Goal: Task Accomplishment & Management: Manage account settings

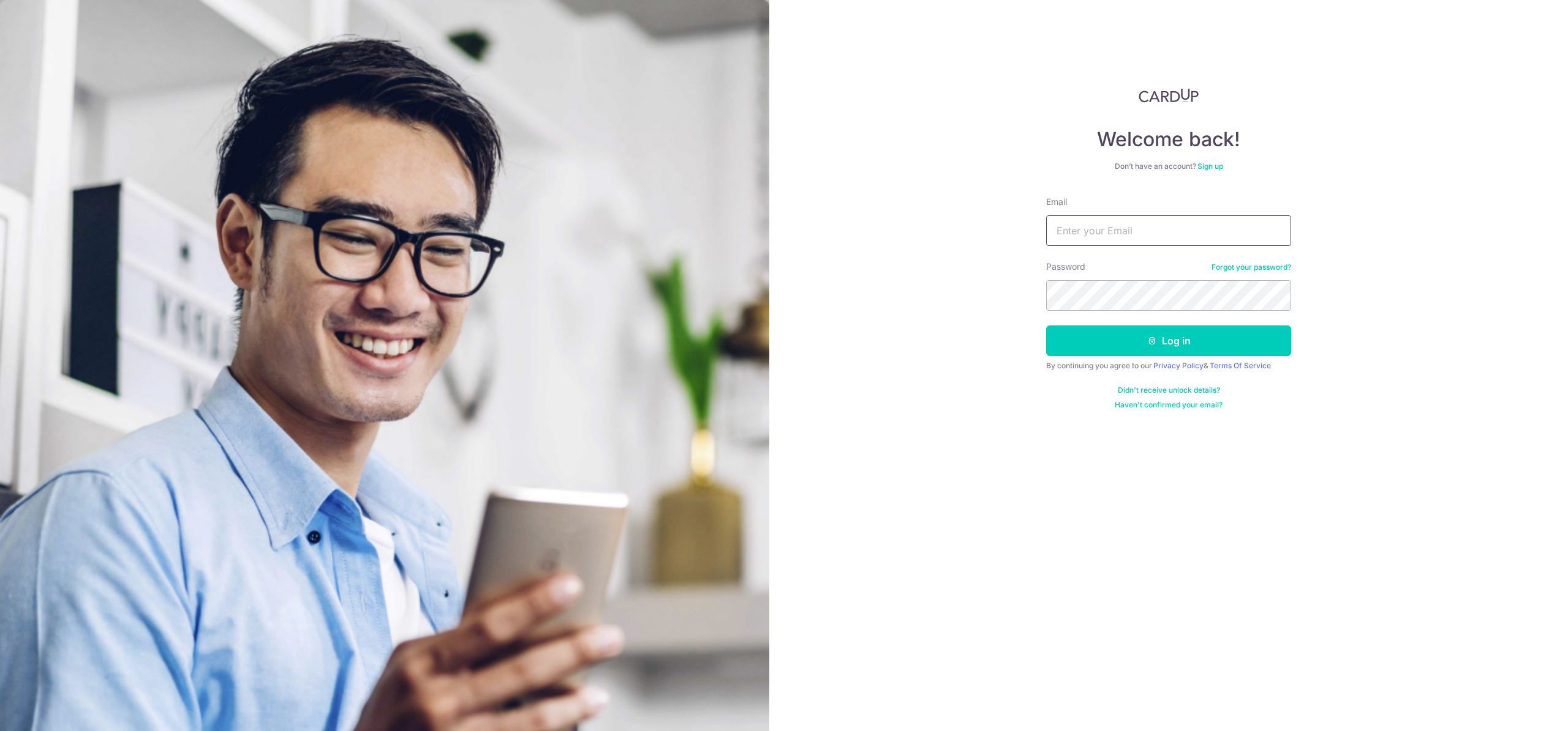
click at [1094, 241] on input "Email" at bounding box center [1168, 230] width 245 height 31
click at [1093, 241] on input "Email" at bounding box center [1168, 230] width 245 height 31
type input "[EMAIL_ADDRESS][DOMAIN_NAME]"
click at [1046, 326] on button "Log in" at bounding box center [1168, 341] width 245 height 31
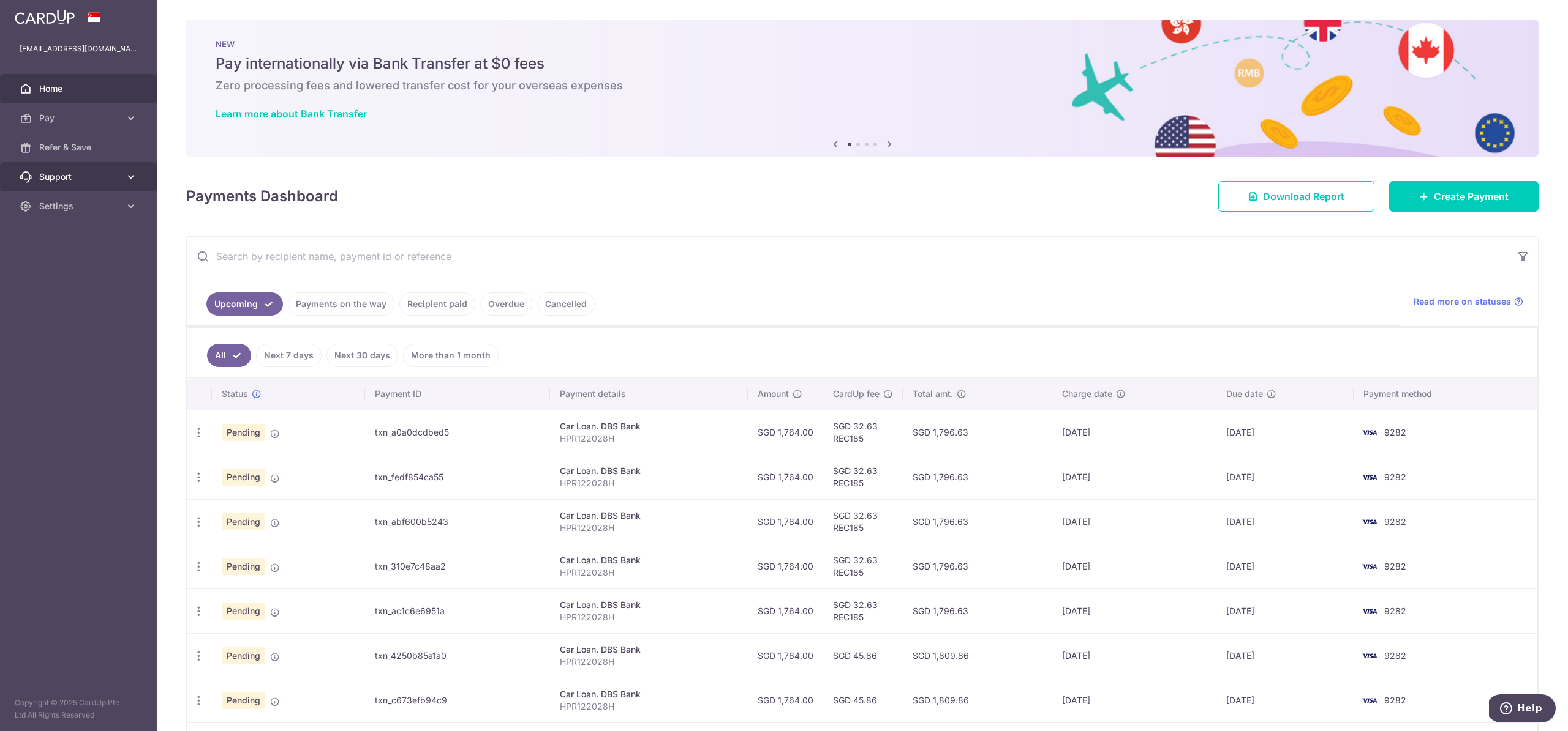
click at [105, 173] on span "Support" at bounding box center [79, 176] width 81 height 12
click at [112, 153] on span "Refer & Save" at bounding box center [79, 147] width 81 height 12
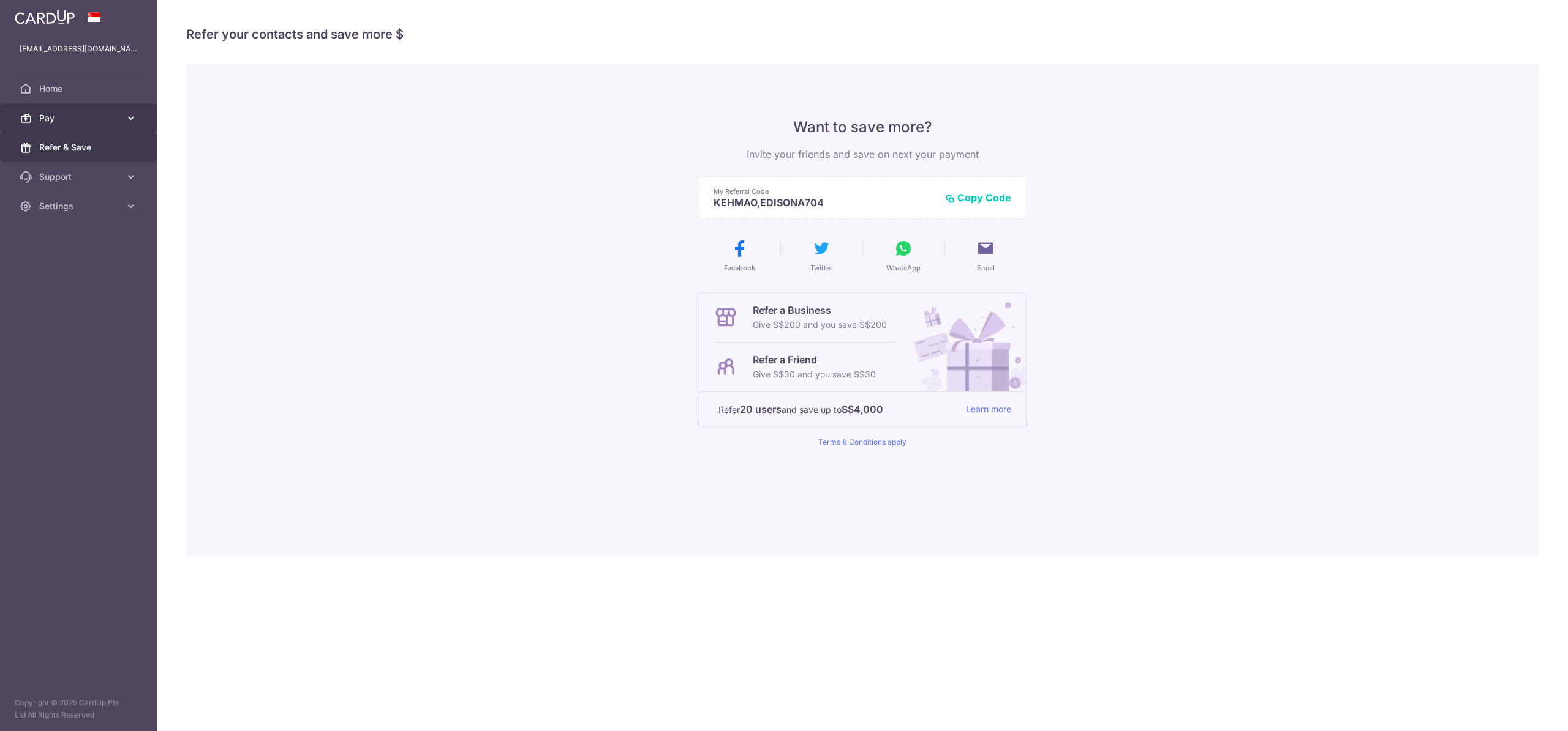
click at [116, 117] on span "Pay" at bounding box center [79, 117] width 81 height 12
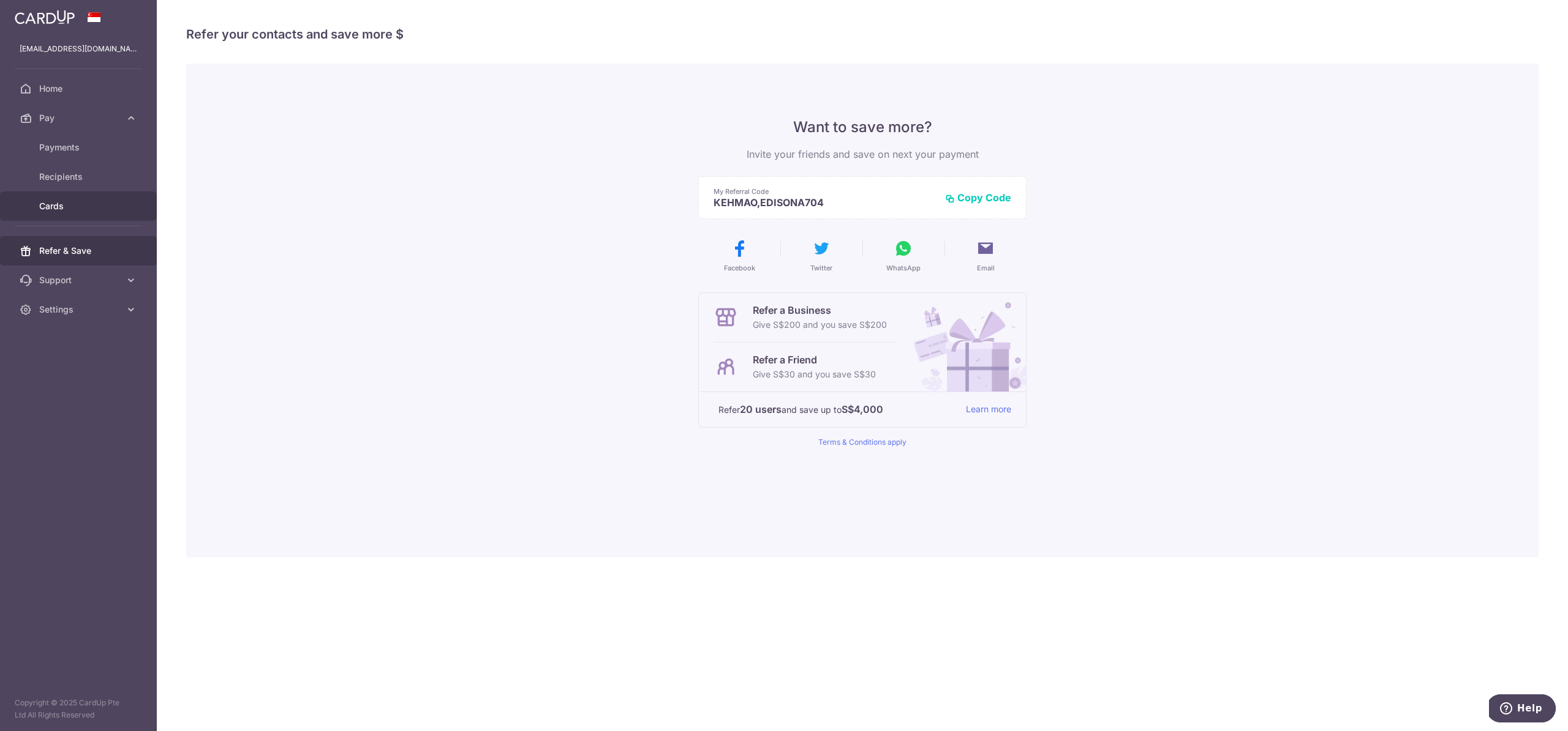
click at [77, 209] on span "Cards" at bounding box center [79, 206] width 81 height 12
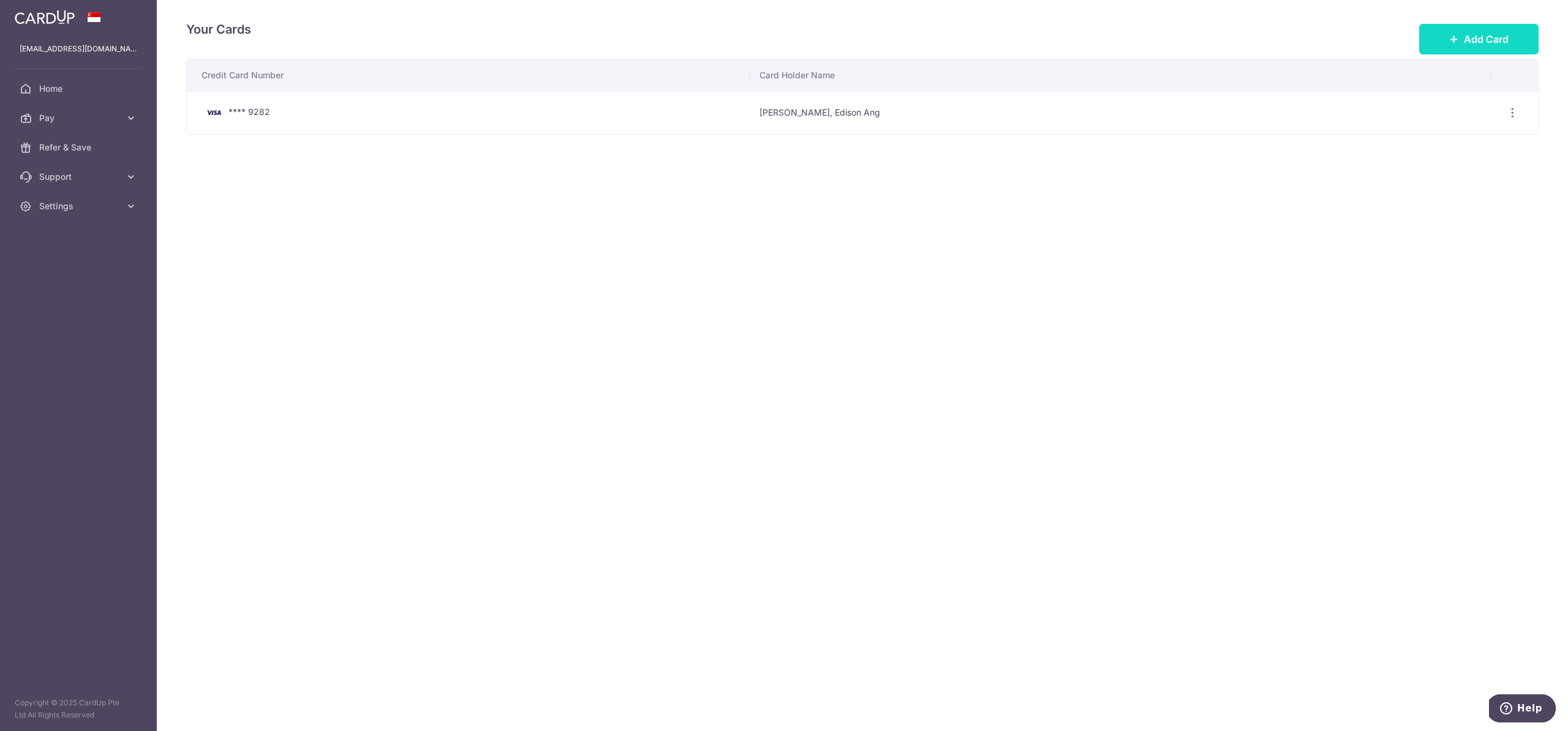
click at [1488, 45] on span "Add Card" at bounding box center [1486, 39] width 45 height 15
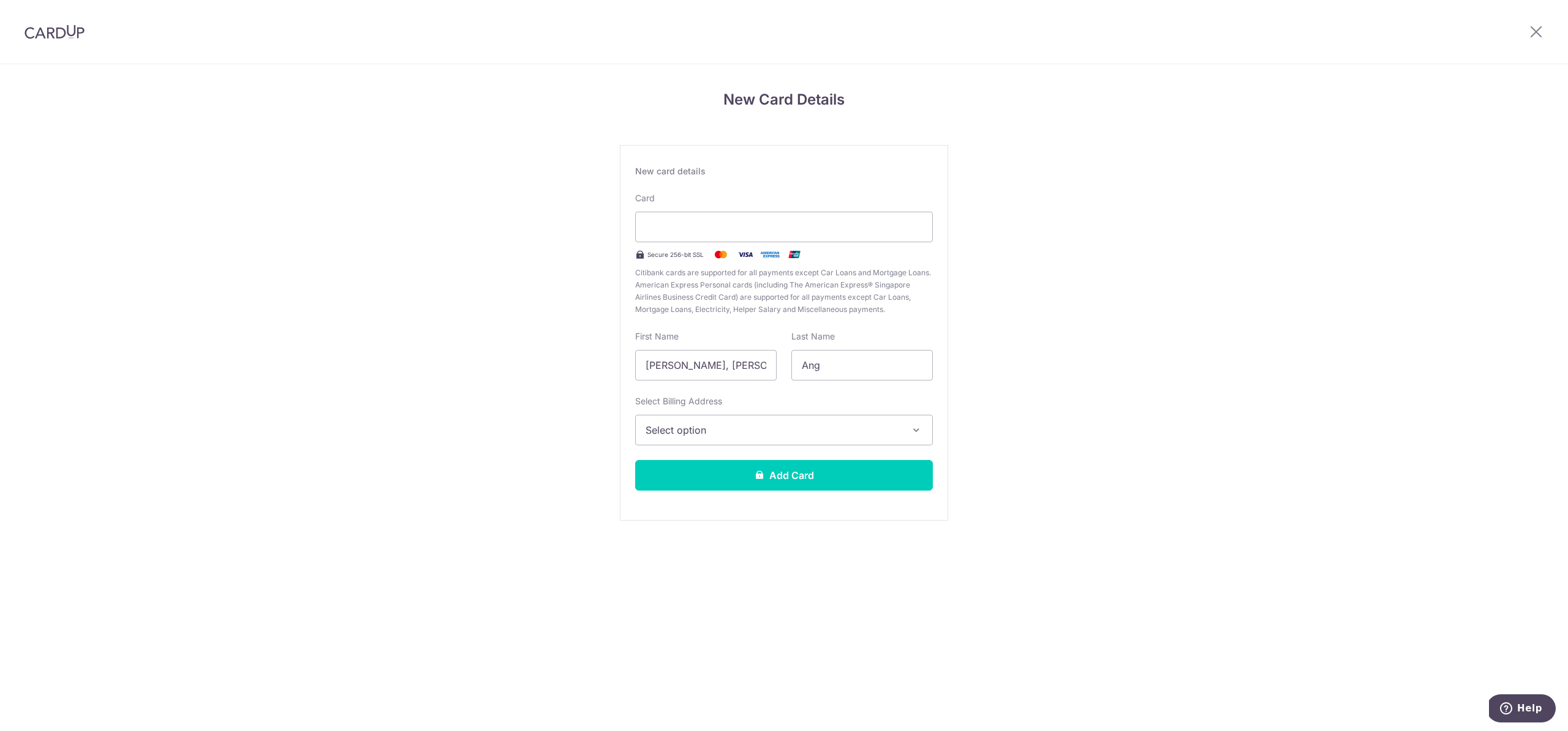
click at [750, 432] on span "Select option" at bounding box center [773, 430] width 255 height 15
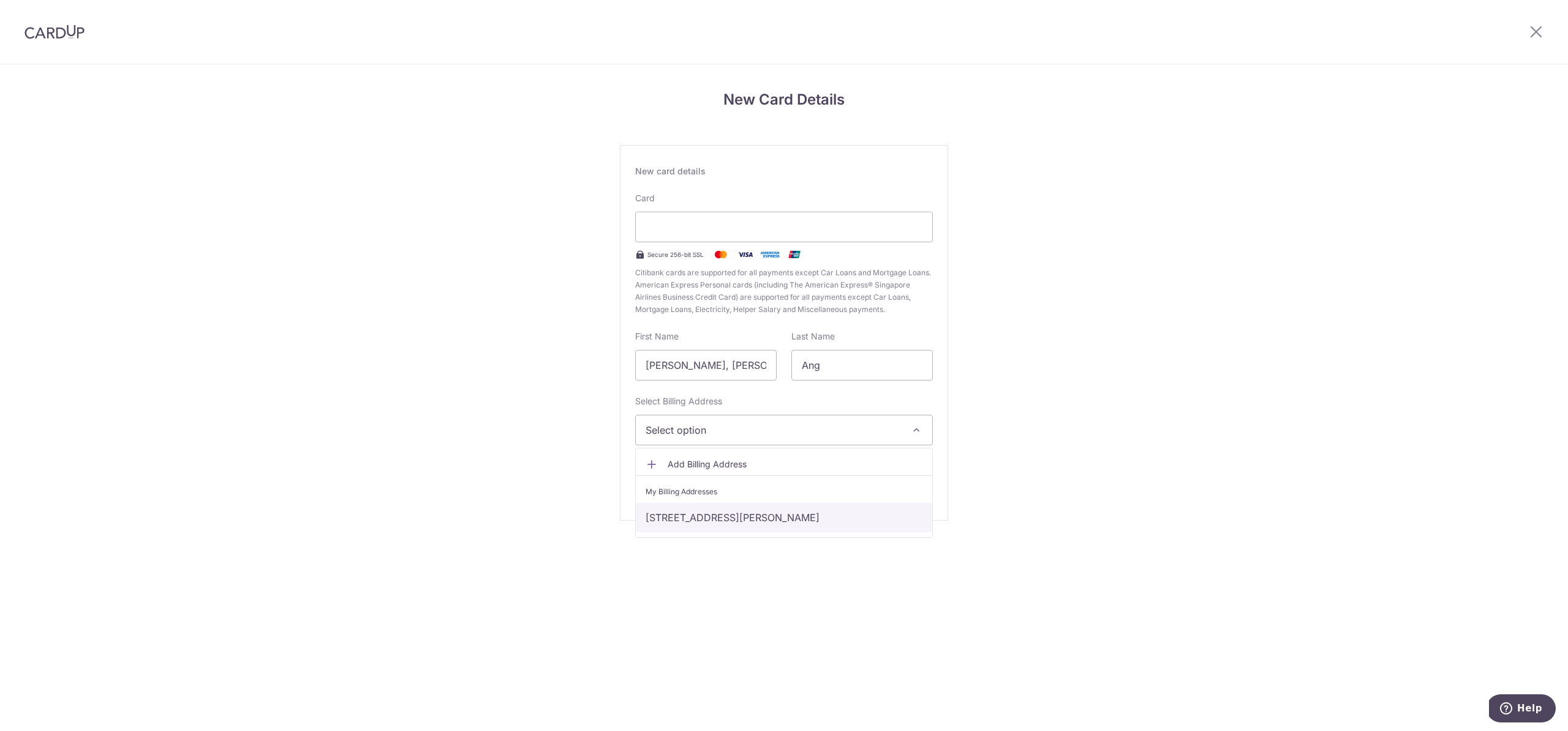
click at [736, 516] on link "914 Sims Avenue, #04-65, Singapore, Singapore-408473" at bounding box center [784, 518] width 296 height 30
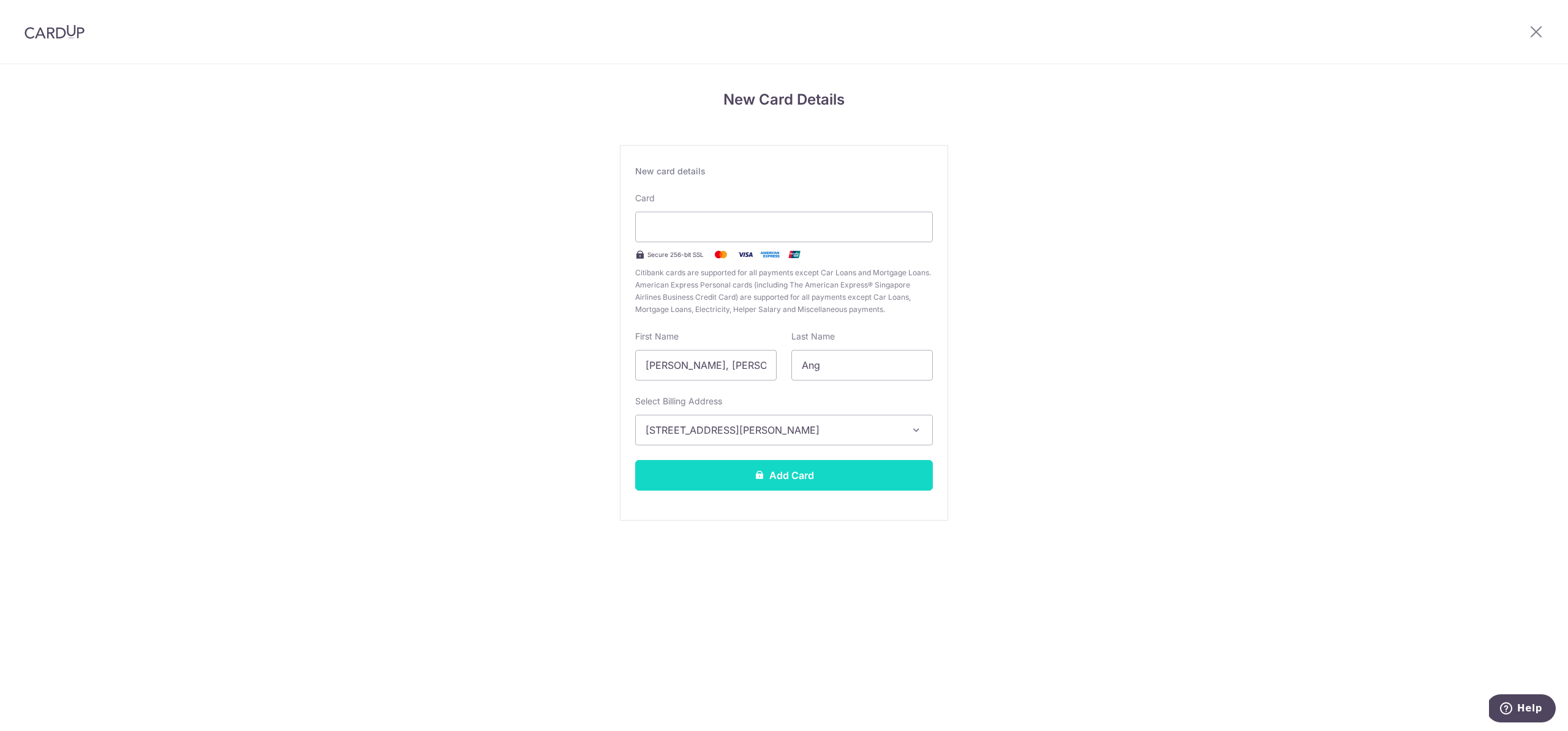
click at [788, 470] on button "Add Card" at bounding box center [784, 475] width 298 height 31
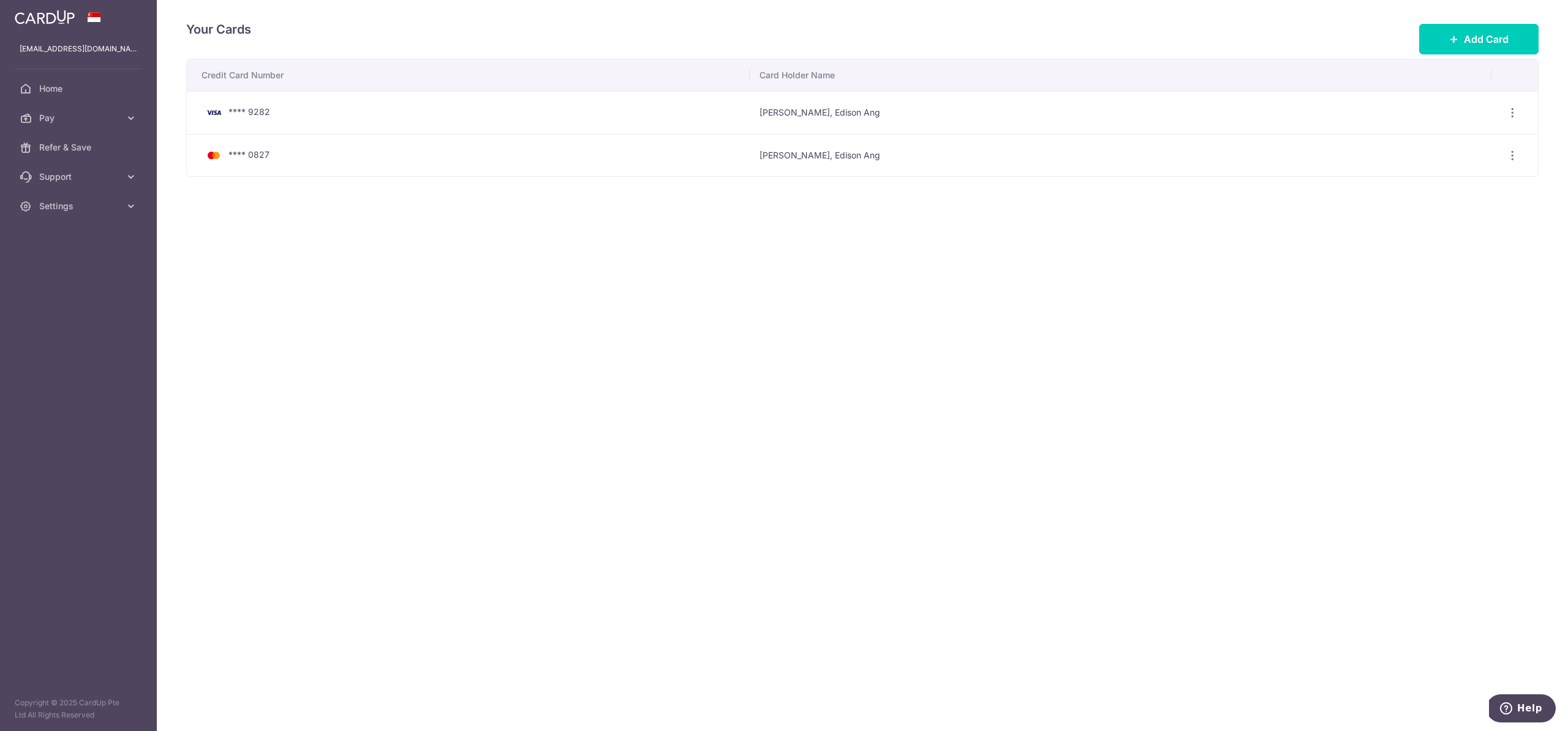
click at [1066, 271] on div "Your Cards Add Card Credit Card Number Card Holder Name **** 9282 Keh Mao, Edis…" at bounding box center [861, 366] width 1411 height 731
click at [69, 94] on link "Home" at bounding box center [78, 89] width 156 height 30
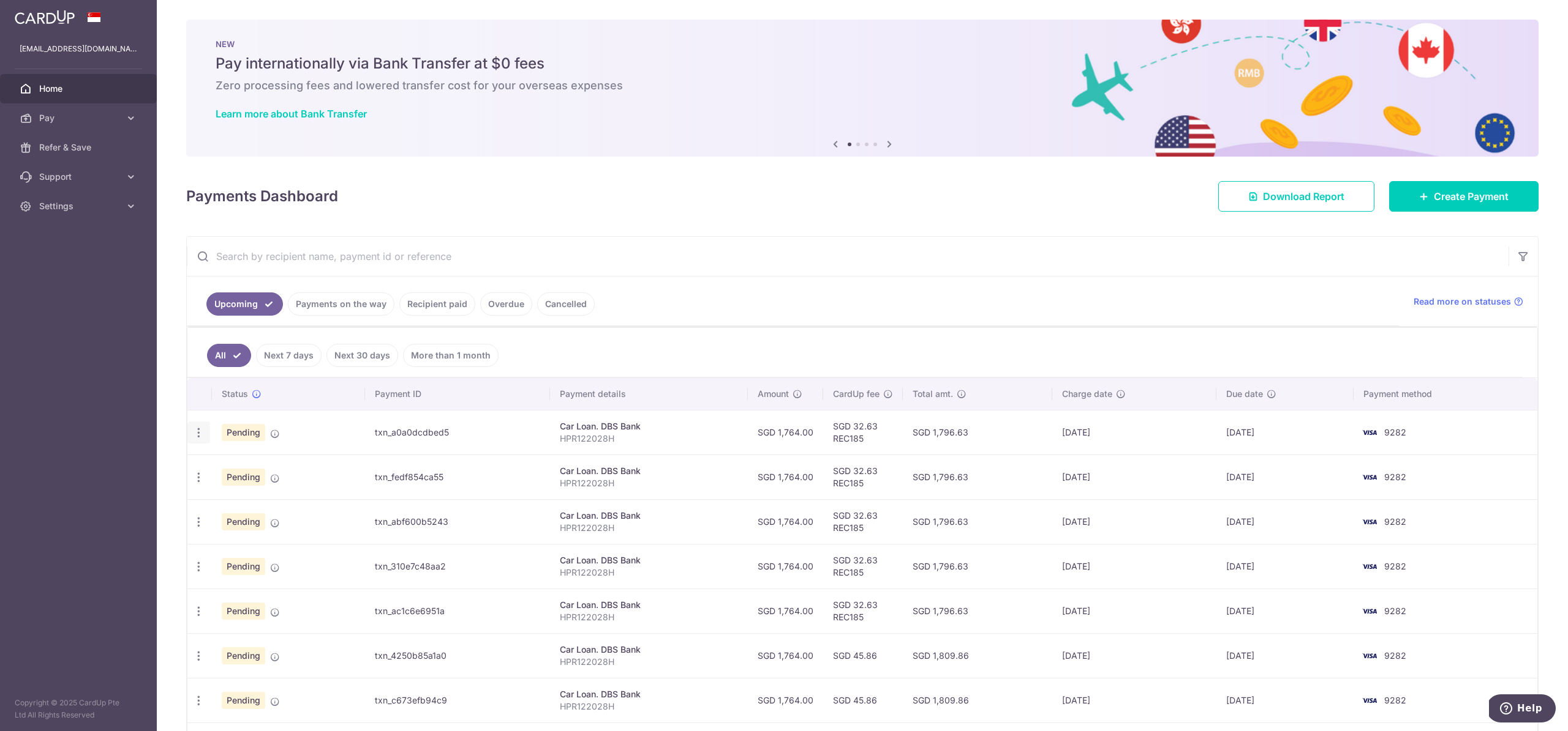
click at [199, 434] on icon "button" at bounding box center [199, 433] width 13 height 13
click at [248, 466] on span "Update payment" at bounding box center [264, 466] width 84 height 15
radio input "true"
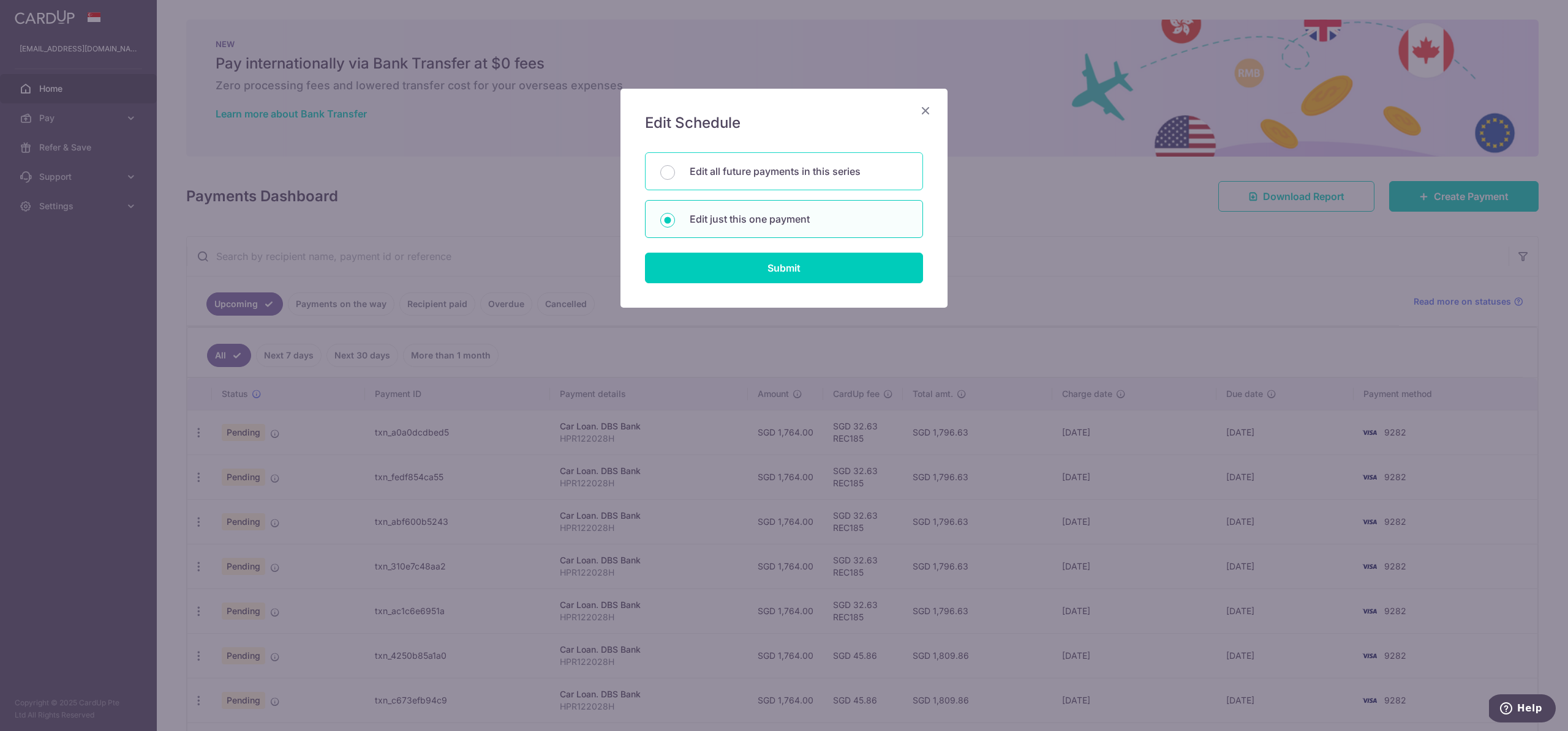
click at [741, 179] on div "Edit all future payments in this series" at bounding box center [784, 171] width 278 height 38
radio input "true"
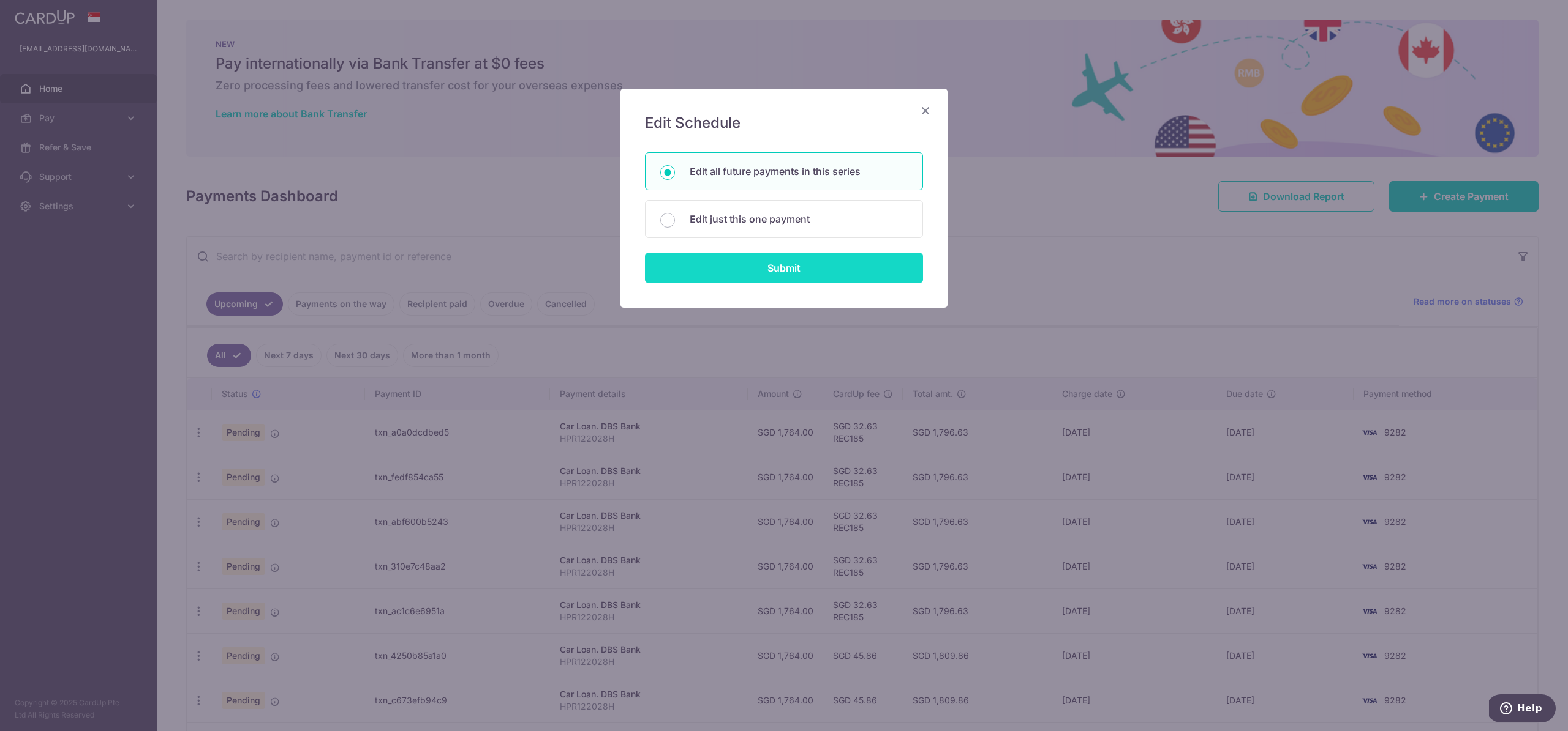
click at [767, 269] on input "Submit" at bounding box center [784, 268] width 278 height 31
radio input "true"
type input "1,764.00"
type input "HPR122028H"
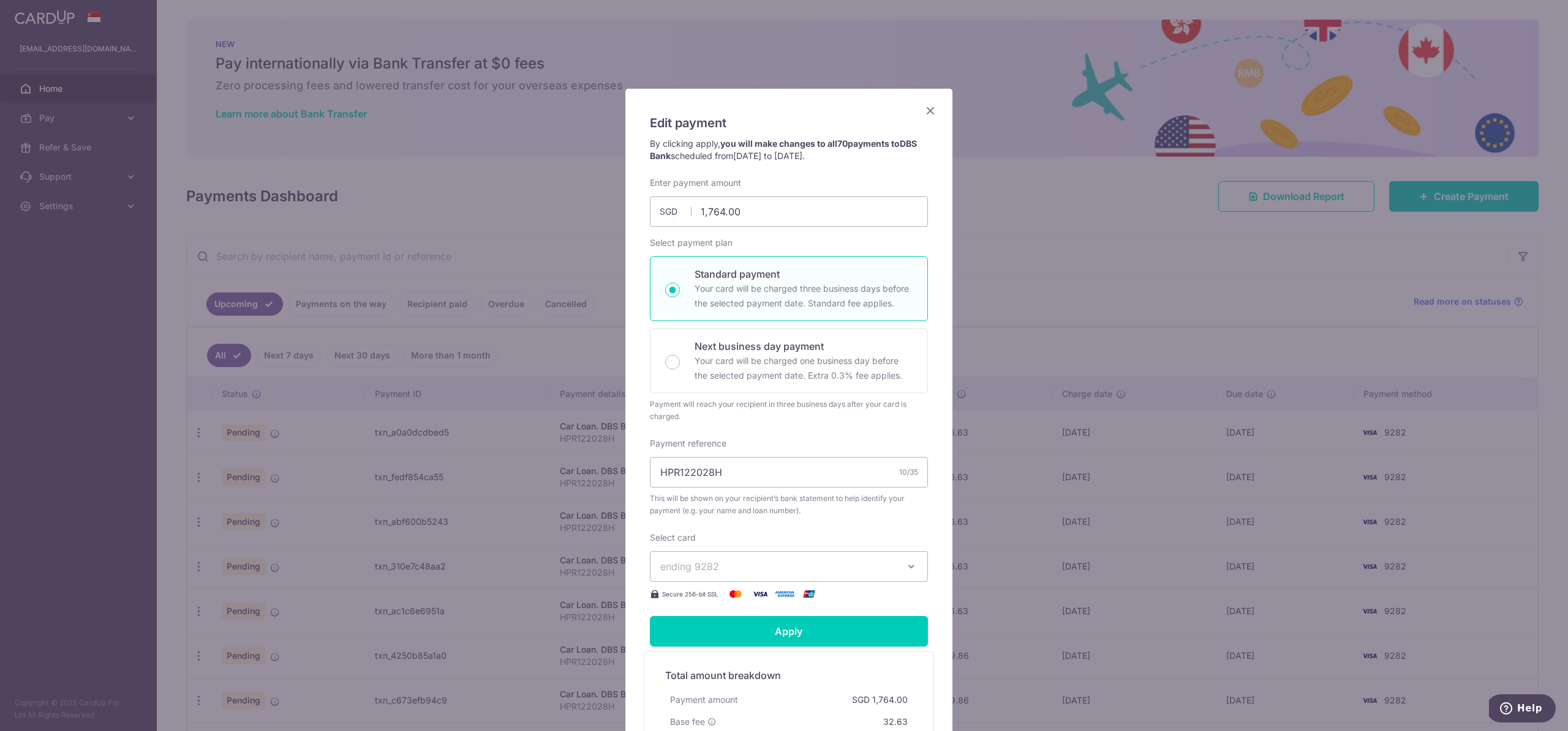
click at [728, 569] on span "ending 9282" at bounding box center [778, 566] width 235 height 15
click at [730, 653] on span "**** 0827" at bounding box center [712, 653] width 46 height 15
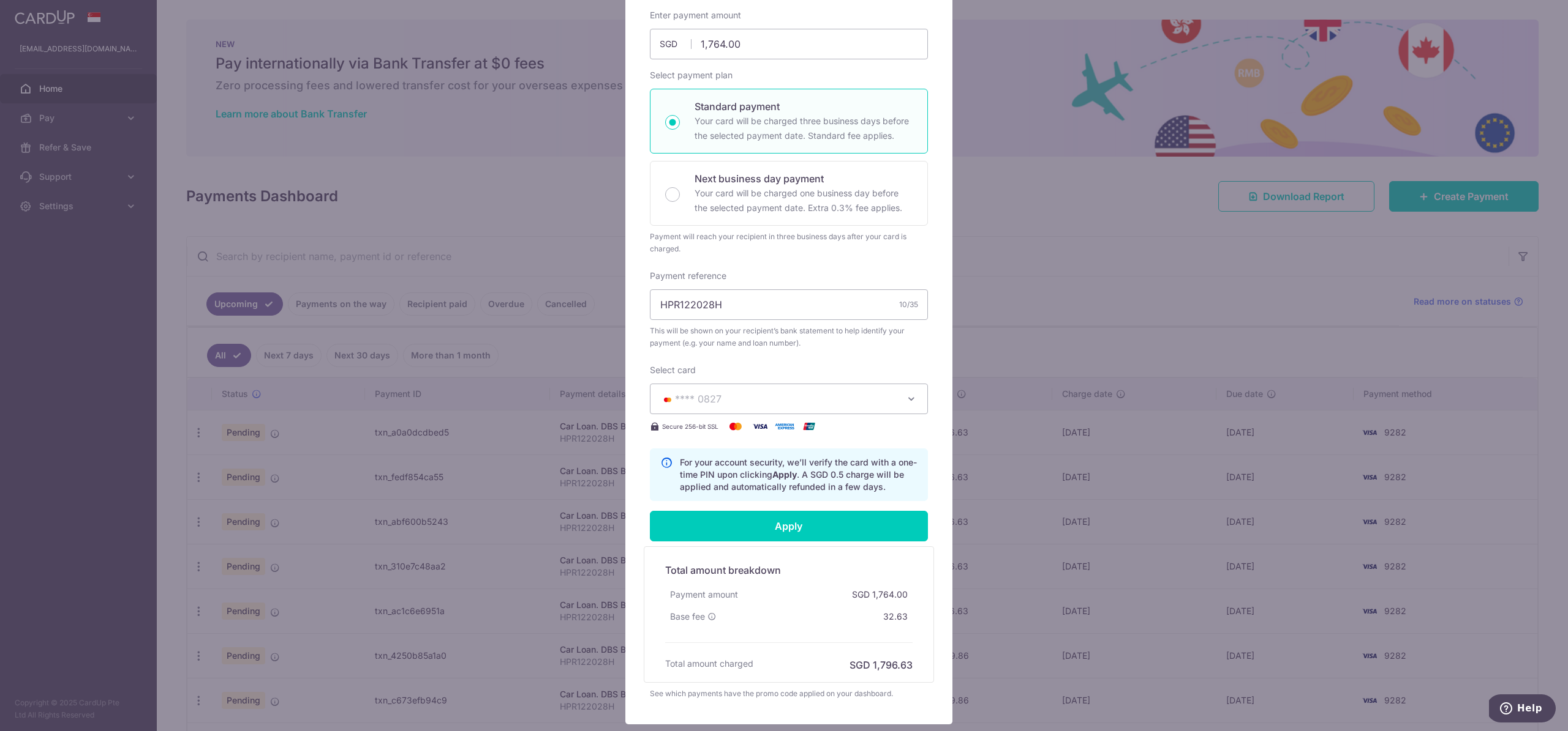
scroll to position [170, 0]
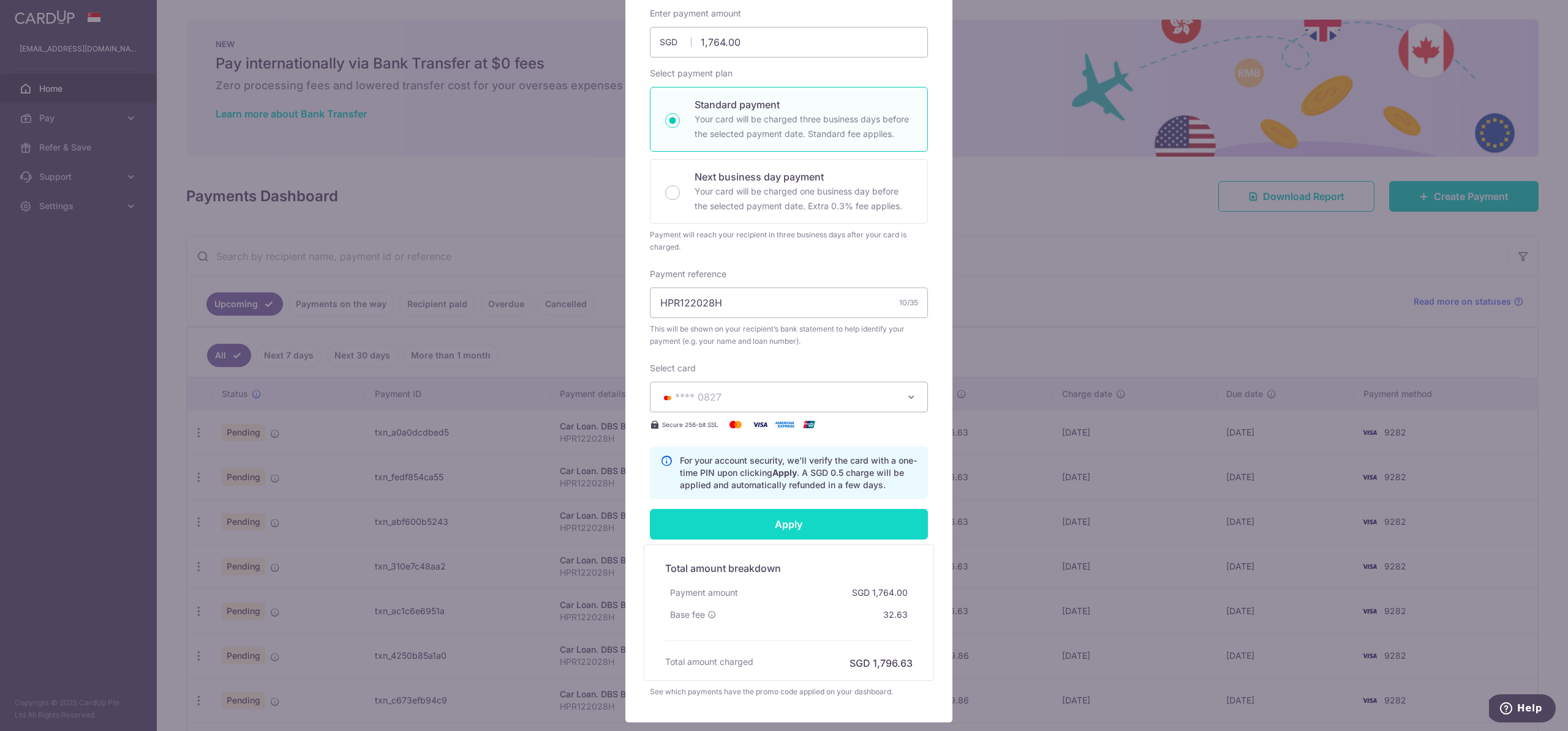
click at [785, 527] on input "Apply" at bounding box center [789, 524] width 278 height 31
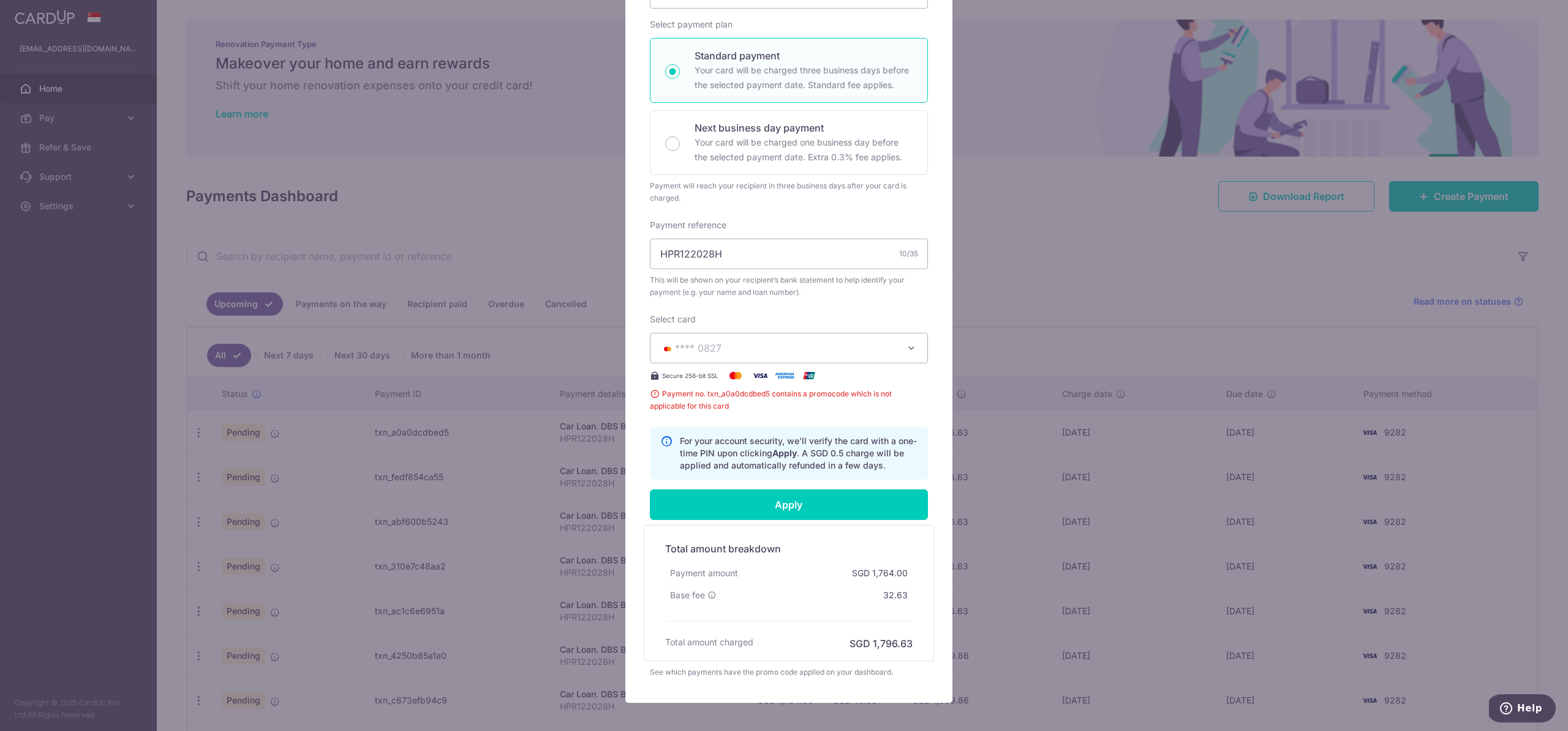
scroll to position [91, 0]
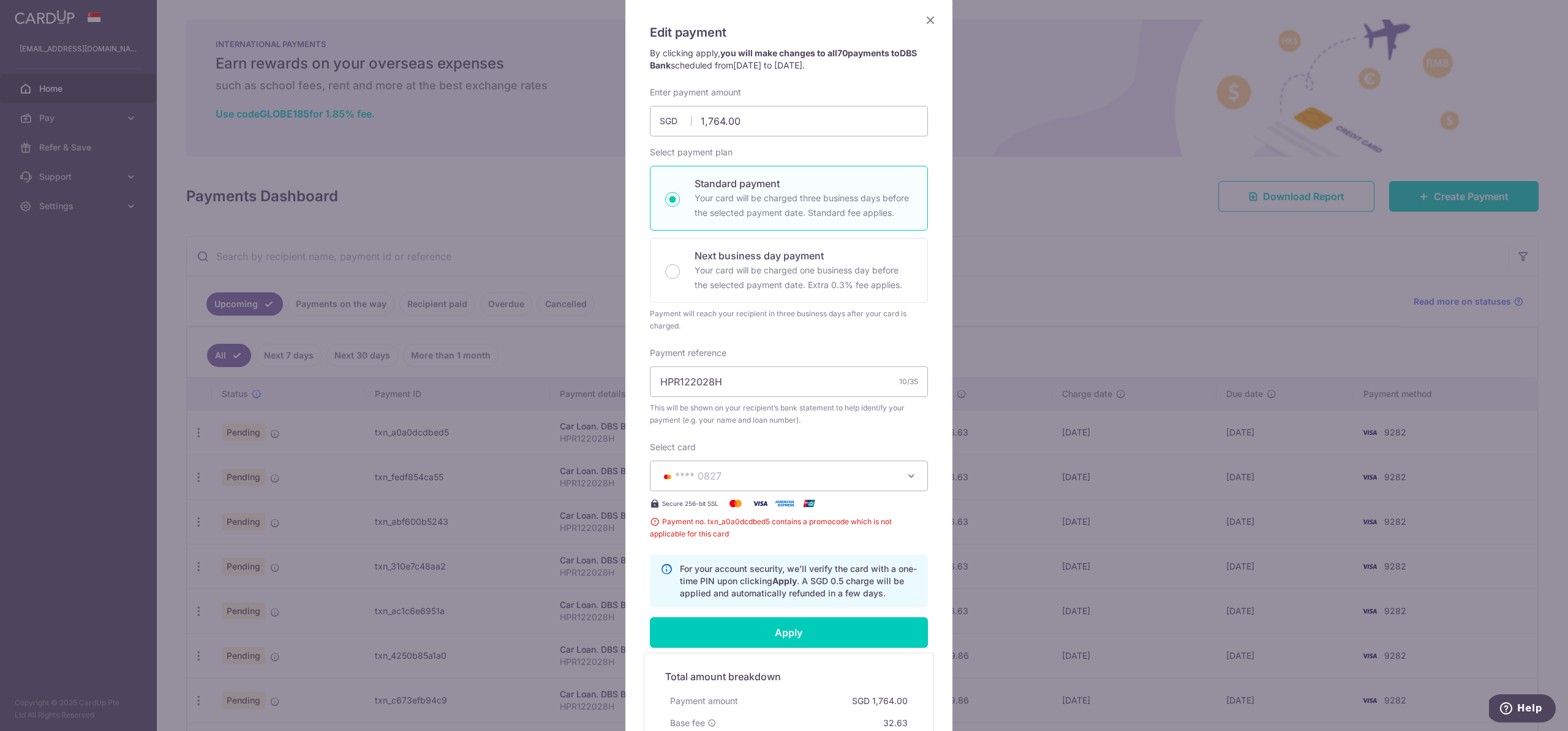
click at [923, 23] on icon "Close" at bounding box center [930, 20] width 15 height 16
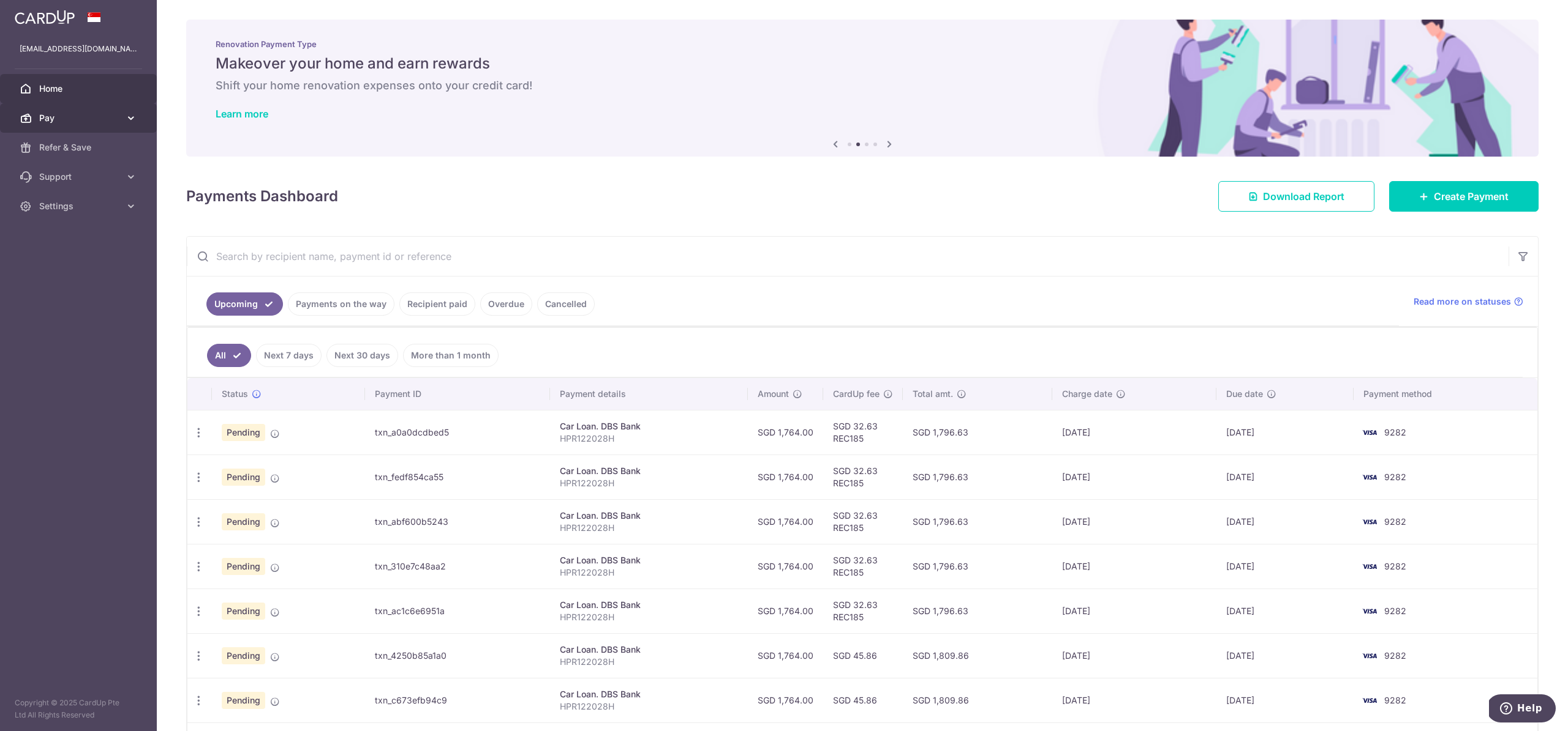
click at [108, 125] on link "Pay" at bounding box center [78, 118] width 156 height 30
click at [74, 203] on span "Cards" at bounding box center [79, 206] width 81 height 12
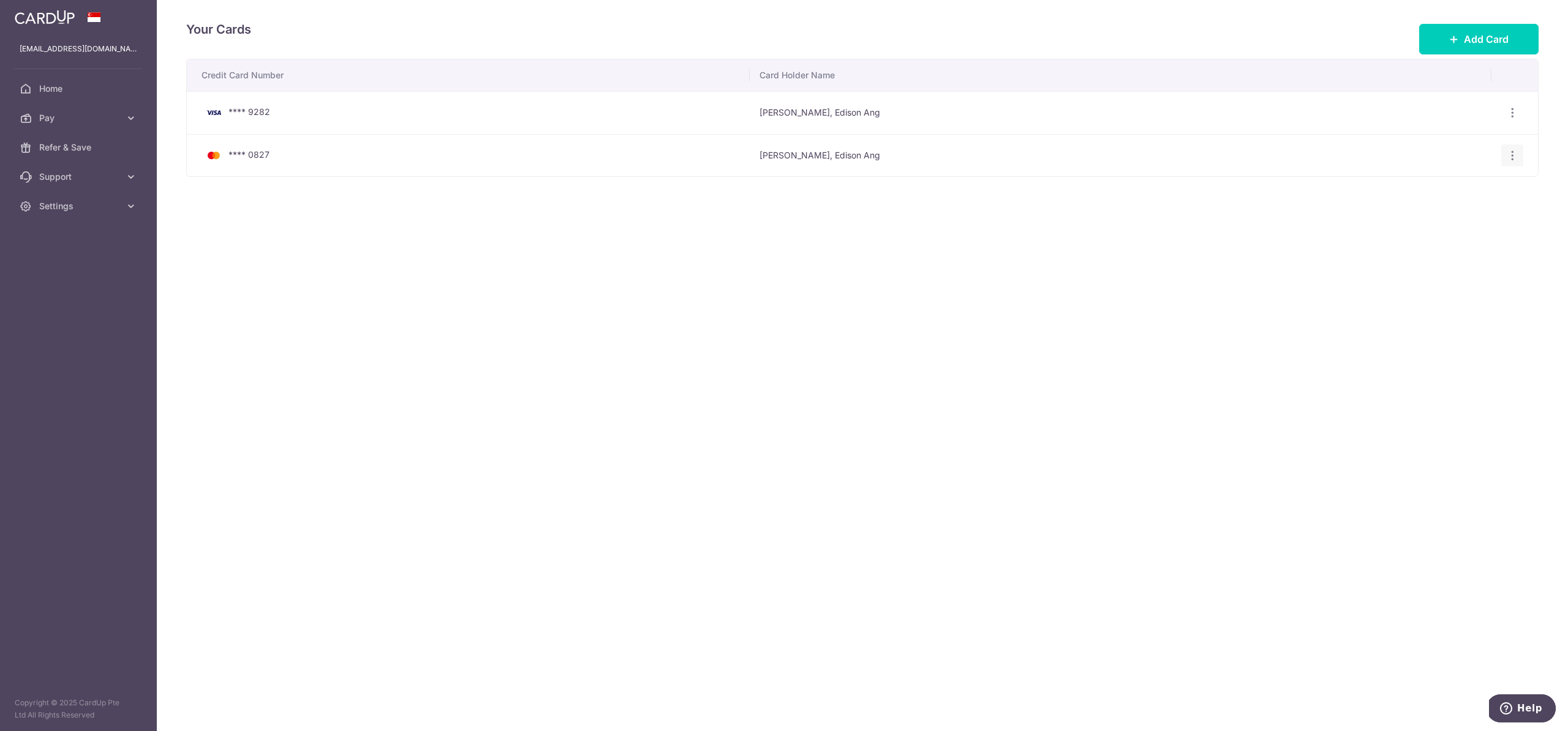
click at [1511, 155] on icon "button" at bounding box center [1513, 156] width 13 height 13
click at [1461, 212] on span "Delete" at bounding box center [1470, 218] width 84 height 15
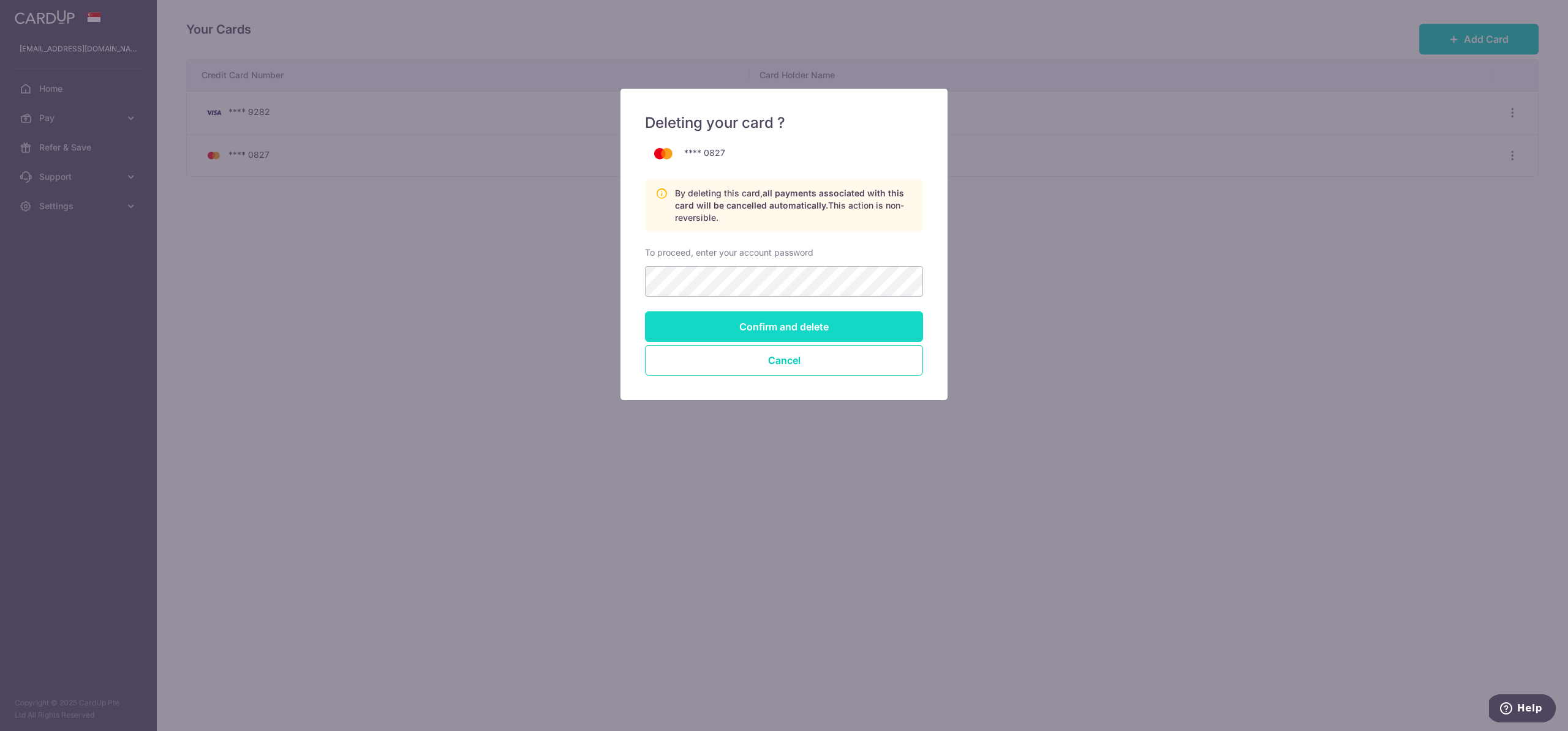
click at [773, 317] on input "Confirm and delete" at bounding box center [784, 327] width 278 height 31
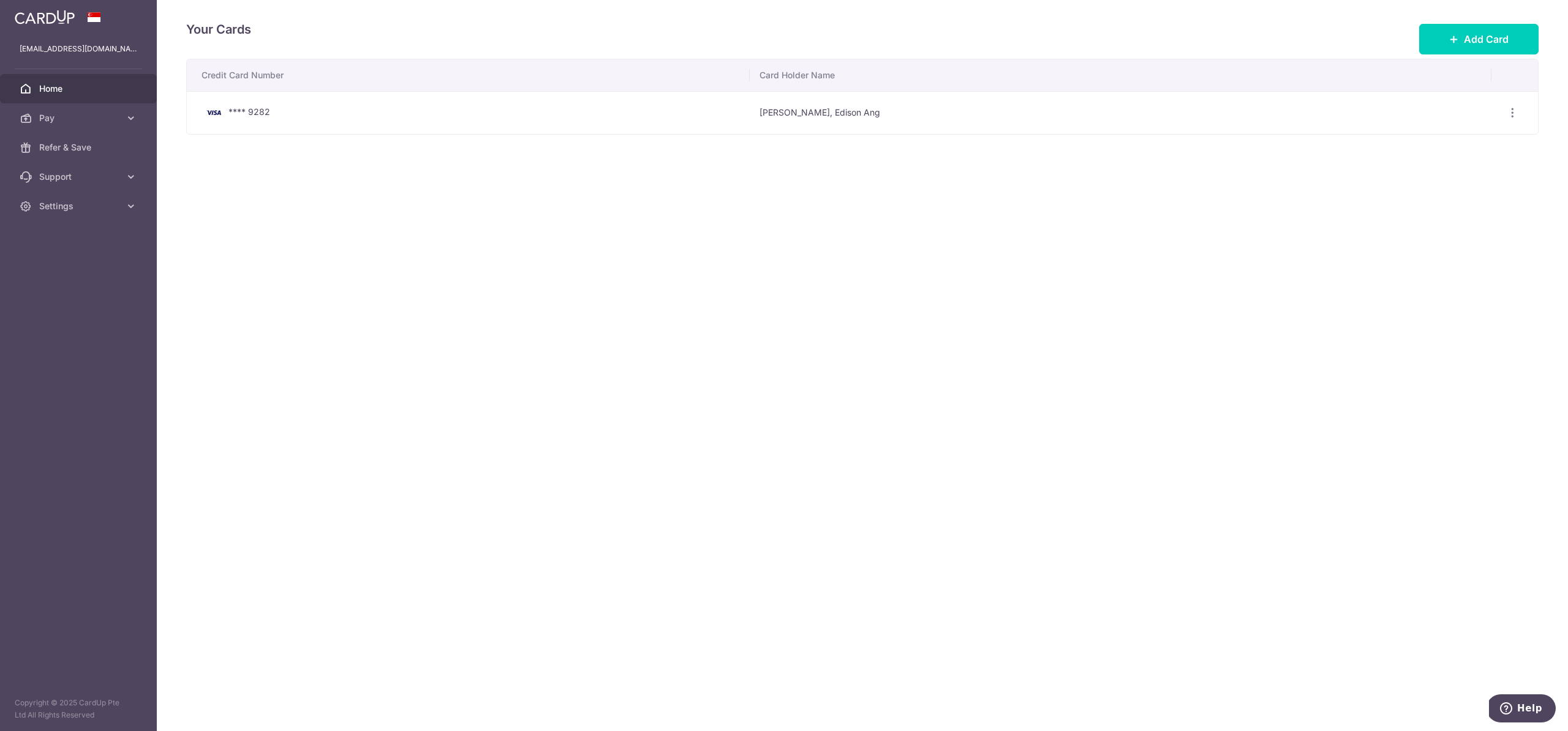
click at [92, 98] on link "Home" at bounding box center [78, 89] width 156 height 30
